Goal: Transaction & Acquisition: Download file/media

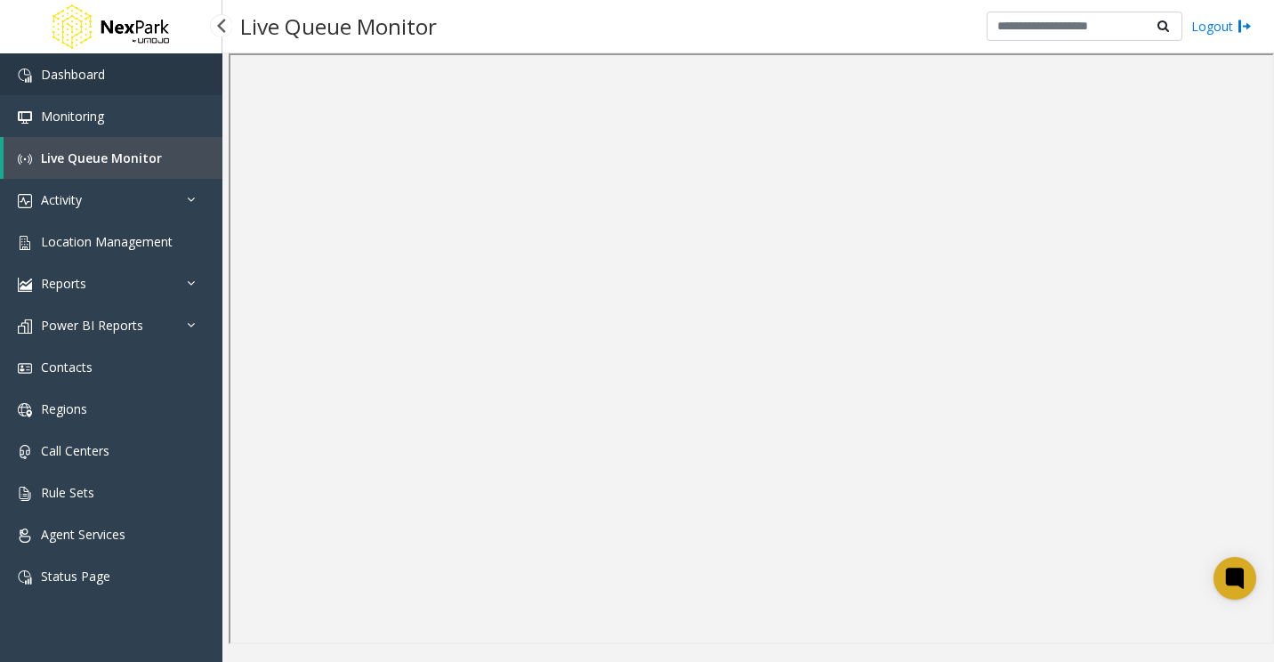
click at [129, 66] on link "Dashboard" at bounding box center [111, 74] width 222 height 42
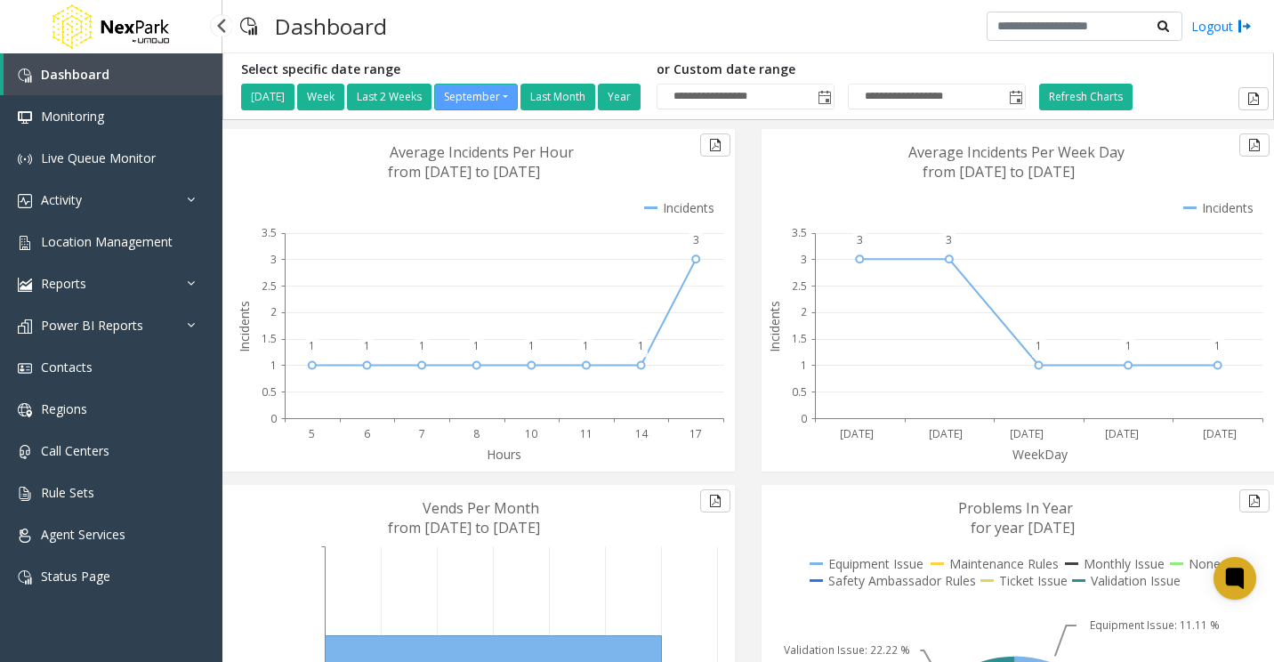
click at [113, 76] on link "Dashboard" at bounding box center [113, 74] width 219 height 42
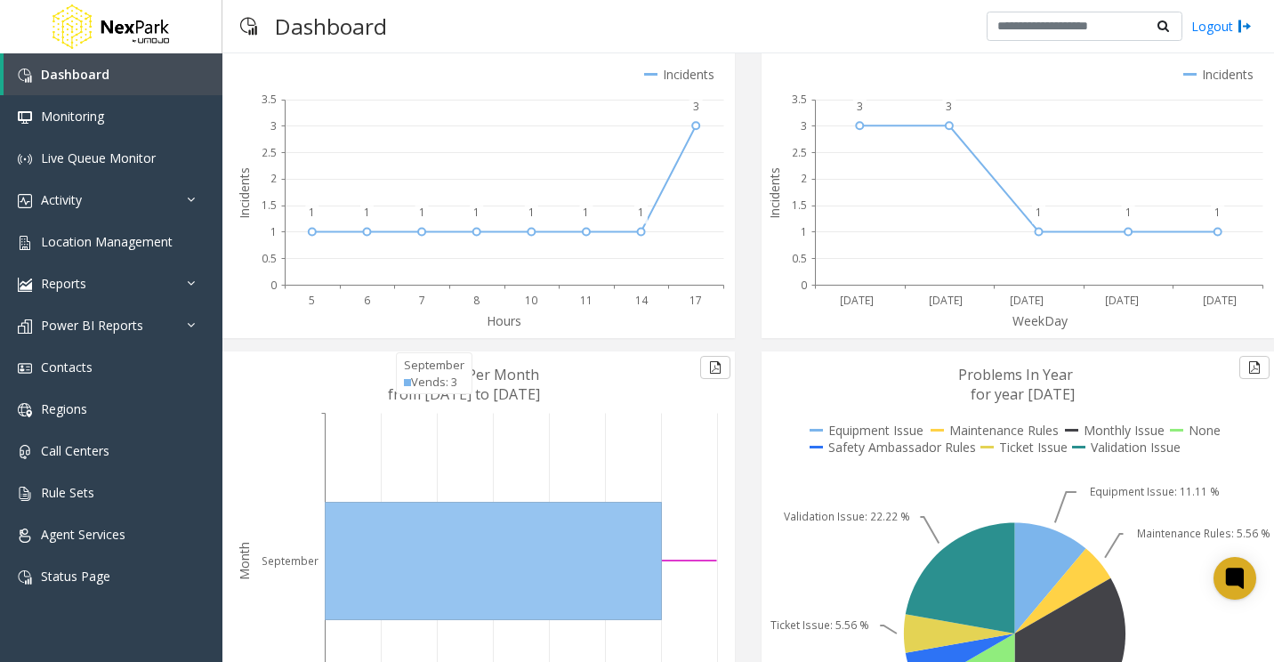
scroll to position [306, 0]
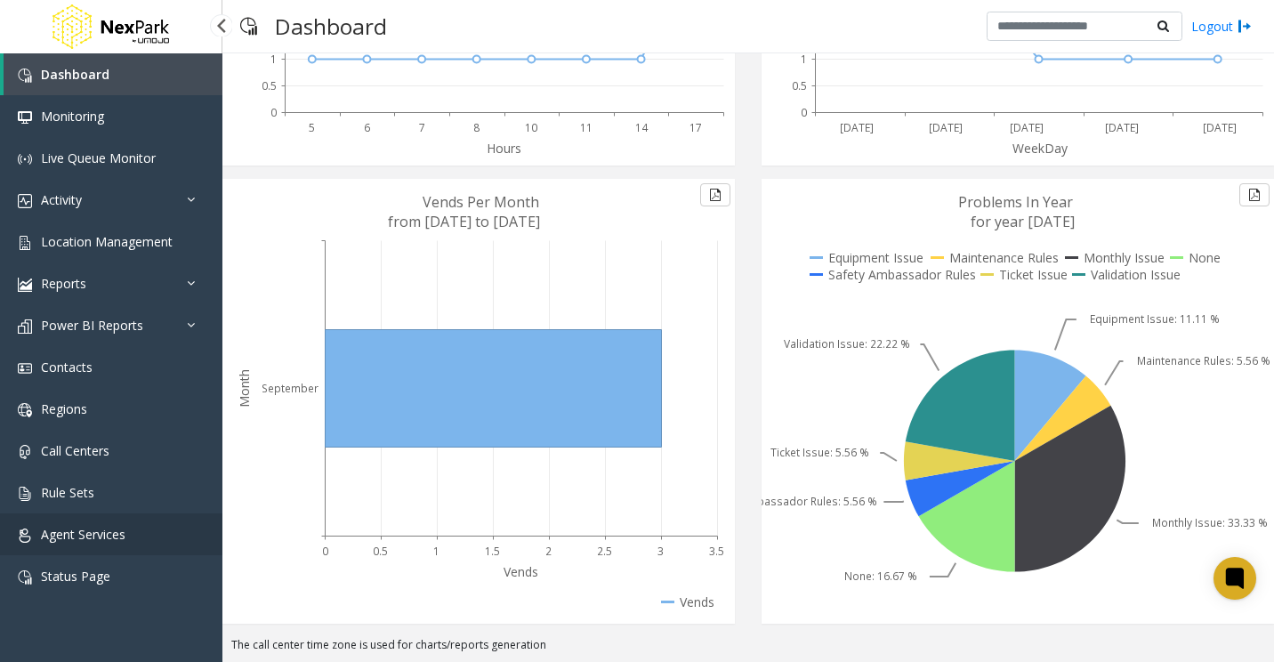
click at [116, 526] on span "Agent Services" at bounding box center [83, 534] width 84 height 17
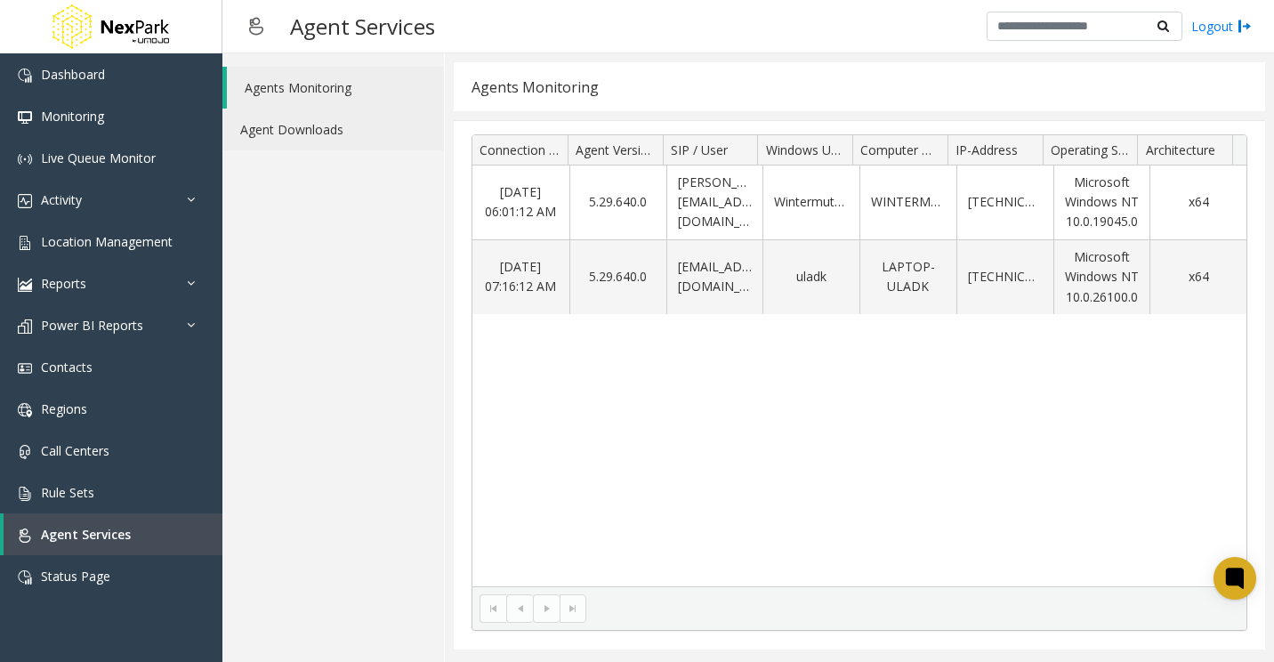
click at [317, 126] on link "Agent Downloads" at bounding box center [332, 129] width 221 height 42
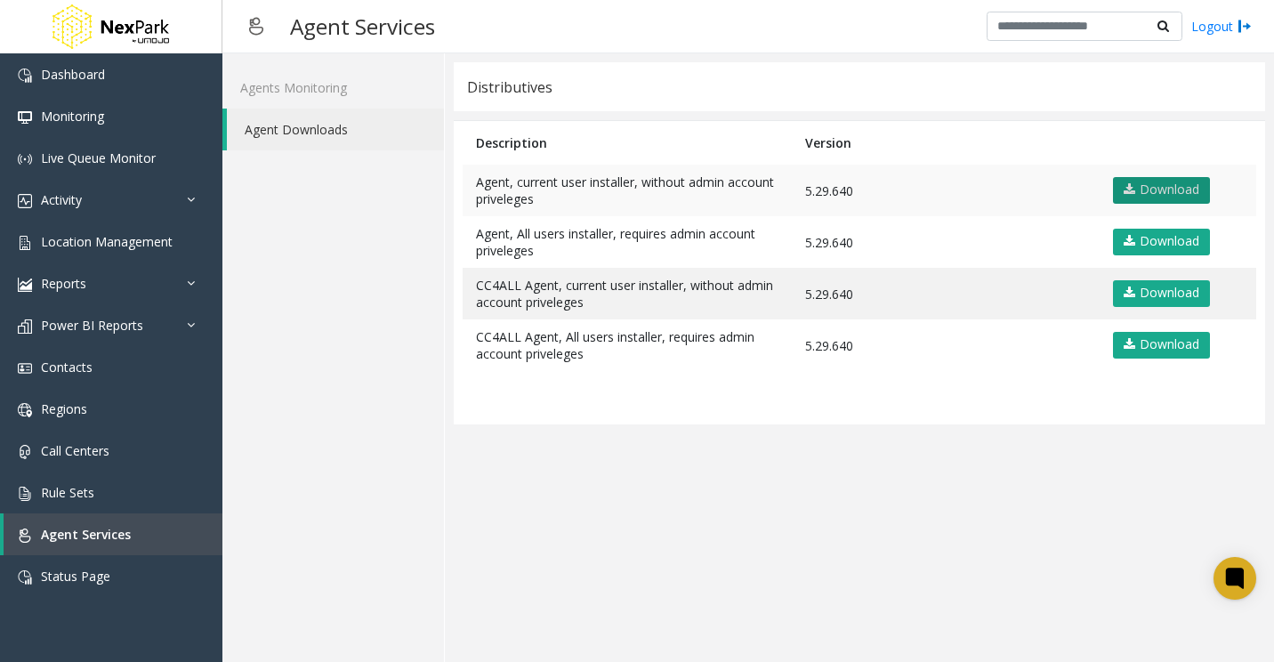
click at [1158, 182] on link "Download" at bounding box center [1161, 190] width 97 height 27
click at [766, 46] on div "Agent Services Logout" at bounding box center [747, 26] width 1051 height 53
click at [1143, 190] on link "Download" at bounding box center [1161, 190] width 97 height 27
click at [808, 52] on div "Agent Services Logout" at bounding box center [747, 26] width 1051 height 53
click at [412, 393] on div "Agents Monitoring Agent Downloads" at bounding box center [333, 357] width 222 height 608
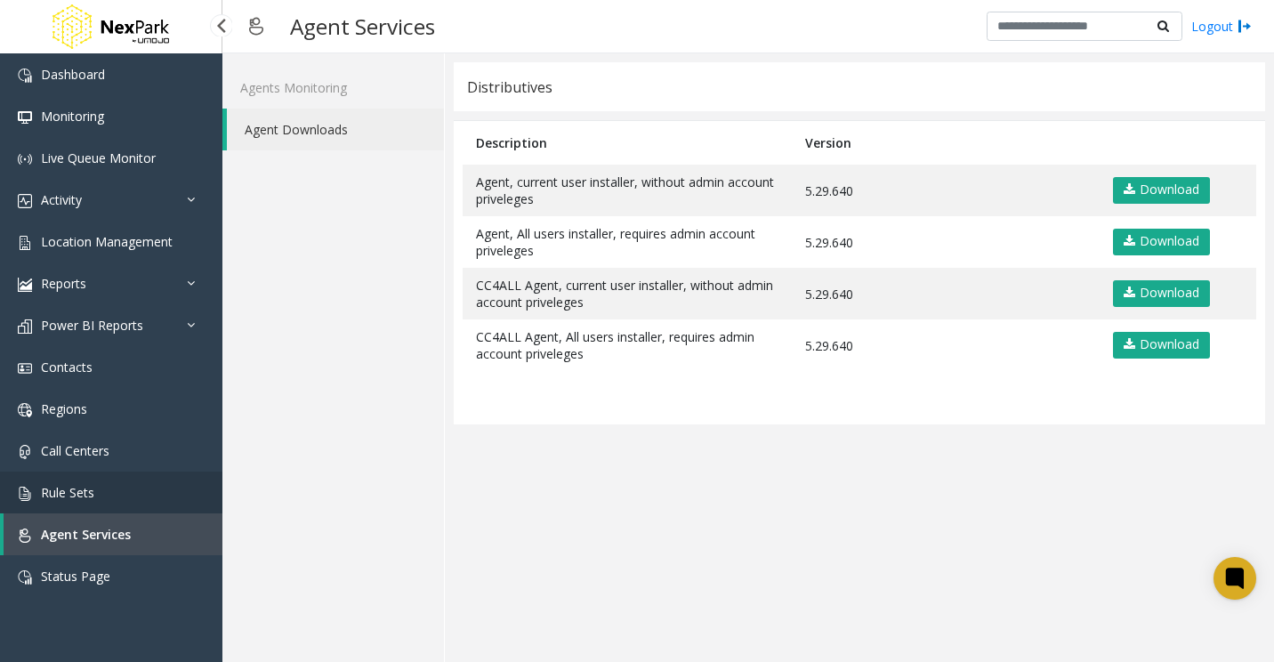
click at [128, 486] on link "Rule Sets" at bounding box center [111, 492] width 222 height 42
